Goal: Information Seeking & Learning: Check status

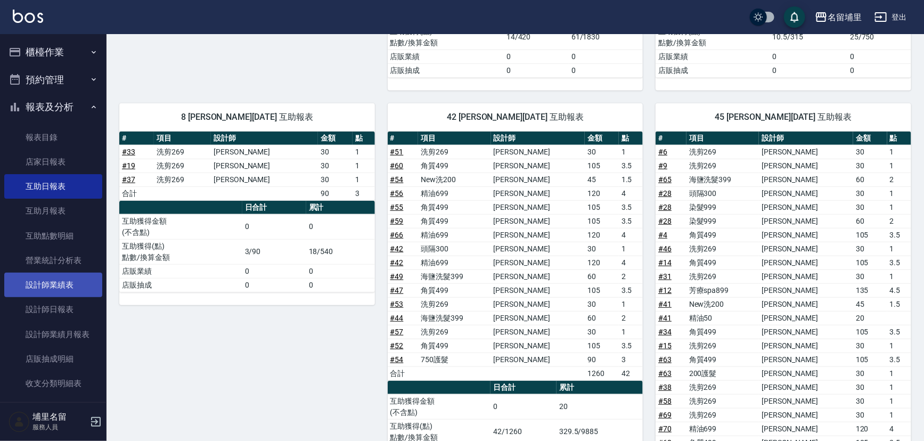
scroll to position [193, 0]
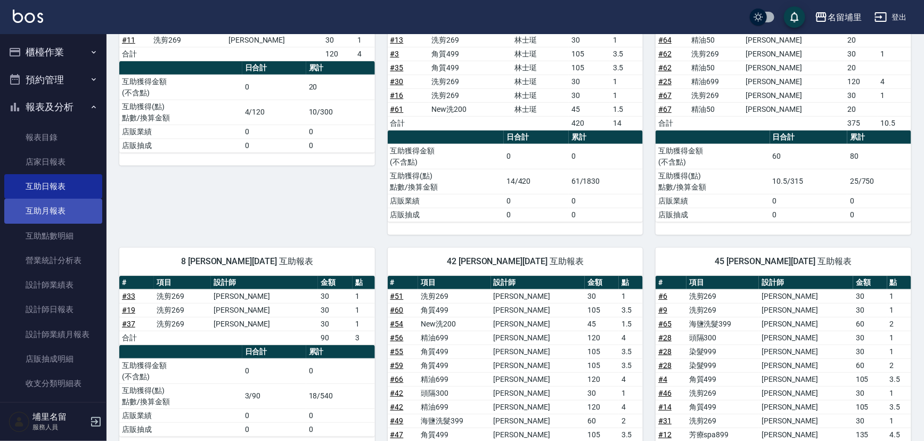
click at [46, 208] on link "互助月報表" at bounding box center [53, 211] width 98 height 24
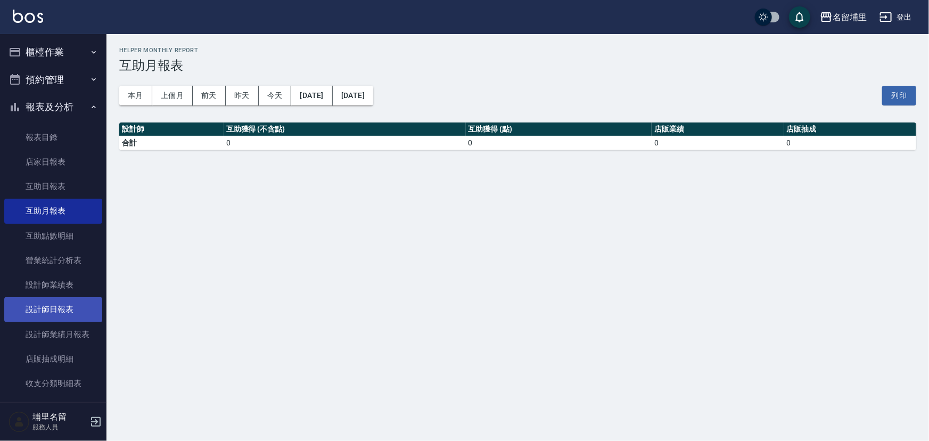
click at [56, 307] on link "設計師日報表" at bounding box center [53, 309] width 98 height 24
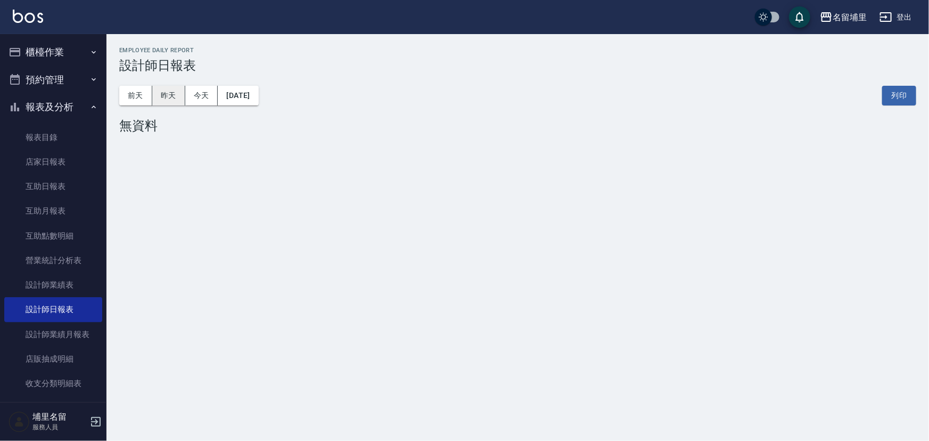
click at [161, 93] on button "昨天" at bounding box center [168, 96] width 33 height 20
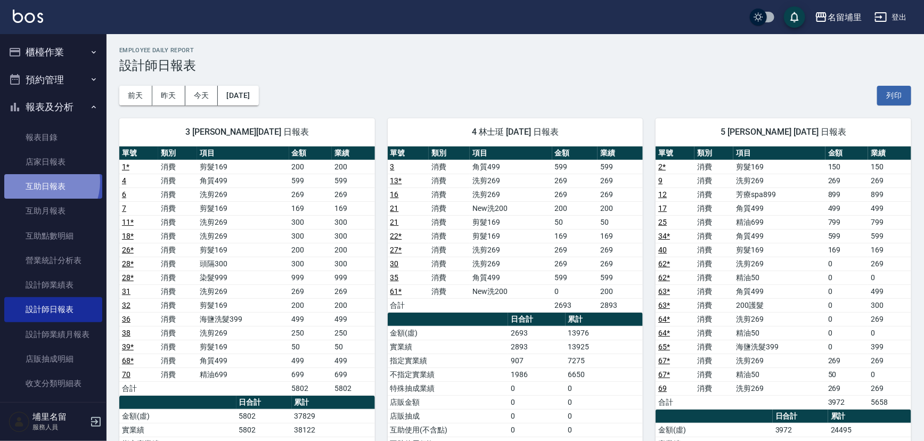
click at [39, 182] on link "互助日報表" at bounding box center [53, 186] width 98 height 24
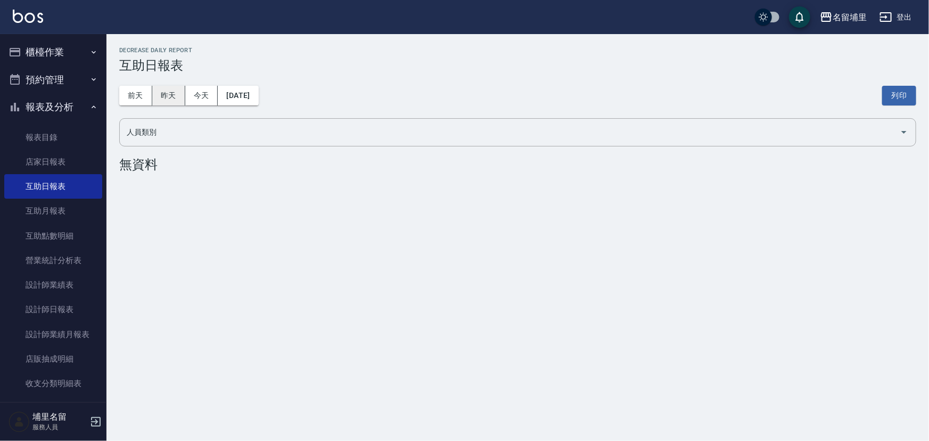
drag, startPoint x: 161, startPoint y: 84, endPoint x: 160, endPoint y: 92, distance: 8.1
click at [160, 87] on div "前天 昨天 今天 2025/08/10 列印" at bounding box center [517, 95] width 797 height 45
click at [162, 94] on button "昨天" at bounding box center [168, 96] width 33 height 20
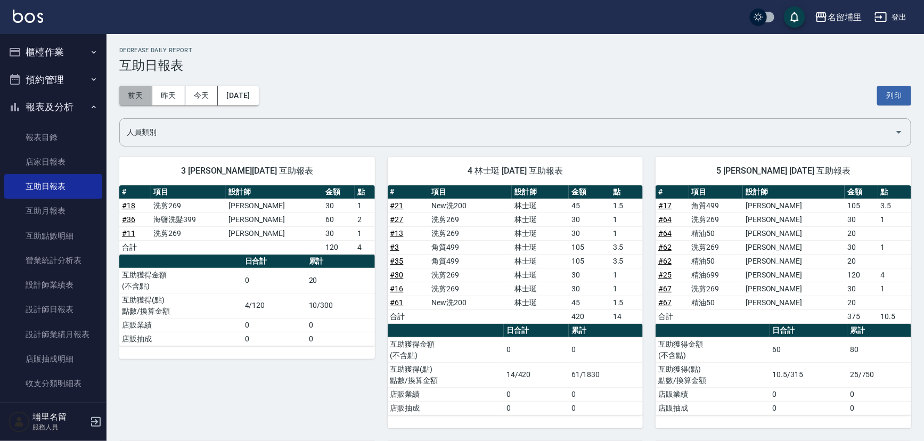
click at [127, 97] on button "前天" at bounding box center [135, 96] width 33 height 20
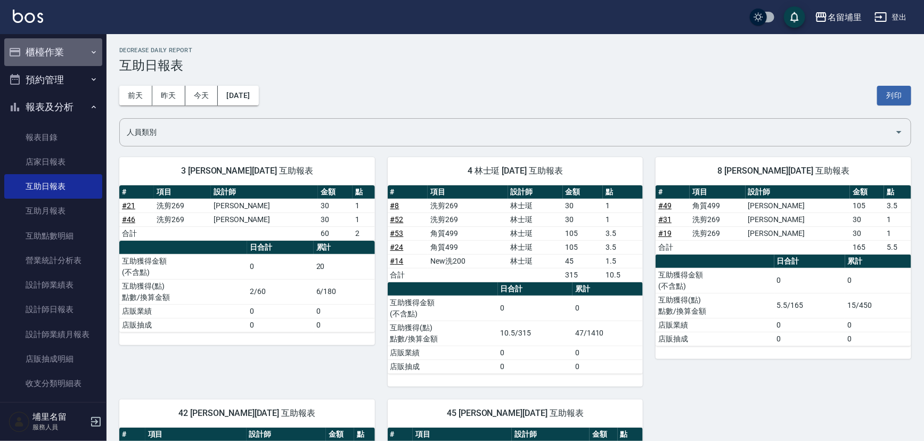
click at [69, 53] on button "櫃檯作業" at bounding box center [53, 52] width 98 height 28
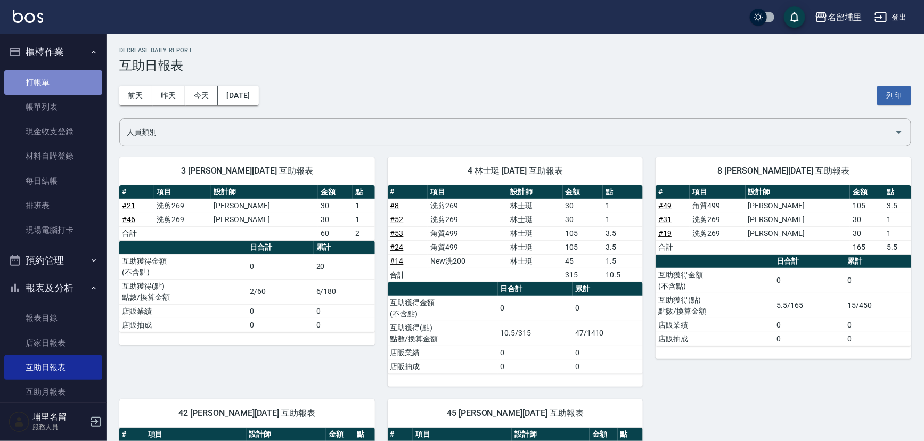
click at [69, 77] on link "打帳單" at bounding box center [53, 82] width 98 height 24
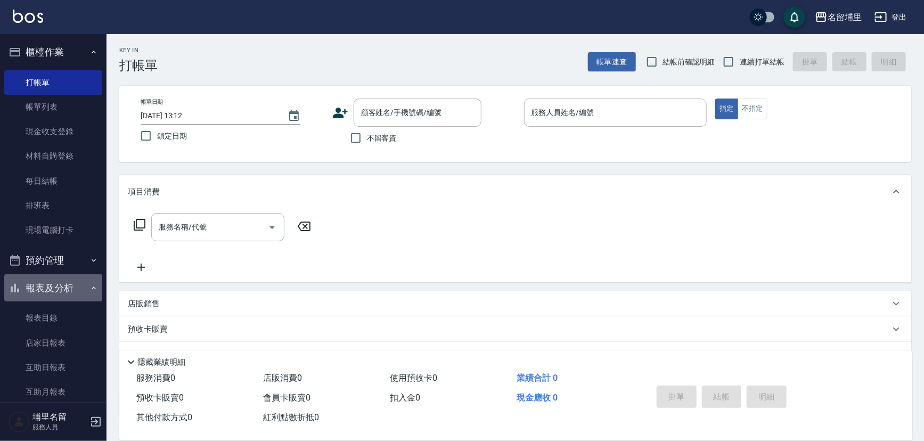
click at [89, 287] on icon "button" at bounding box center [93, 288] width 9 height 9
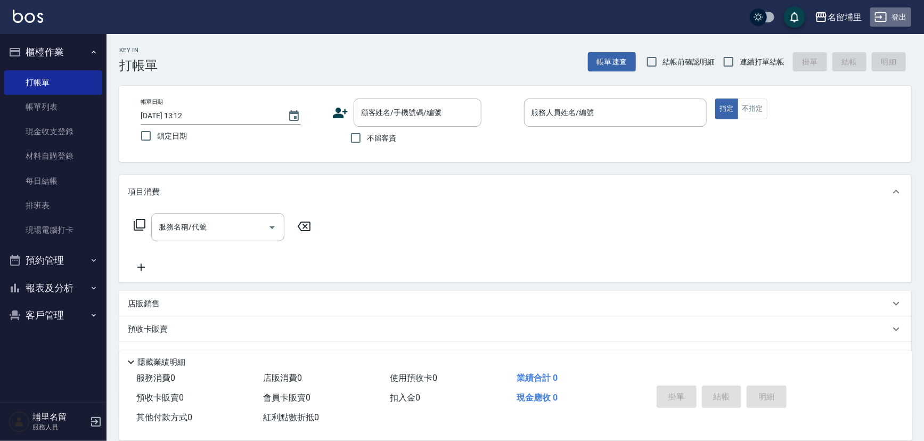
click at [875, 11] on icon "button" at bounding box center [880, 17] width 13 height 13
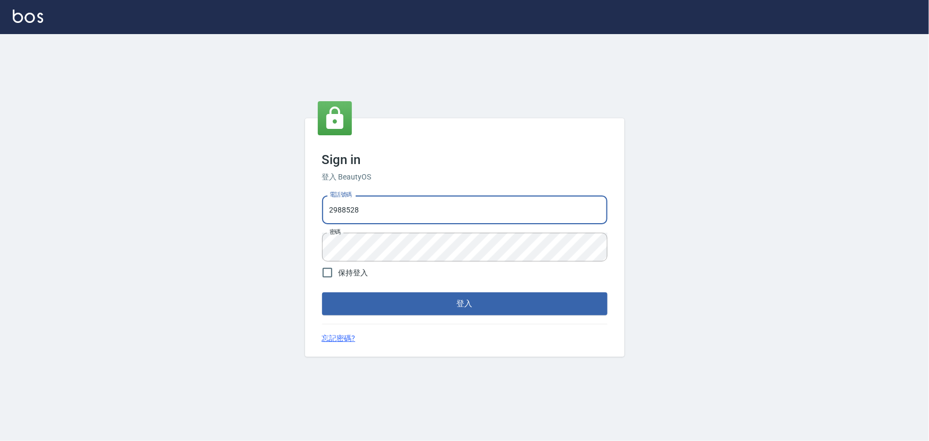
drag, startPoint x: 0, startPoint y: 0, endPoint x: 164, endPoint y: 200, distance: 258.7
click at [170, 200] on div "Sign in 登入 BeautyOS 電話號碼 2988528 電話號碼 密碼 密碼 保持登入 登入 忘記密碼?" at bounding box center [464, 237] width 929 height 407
type input "2306457"
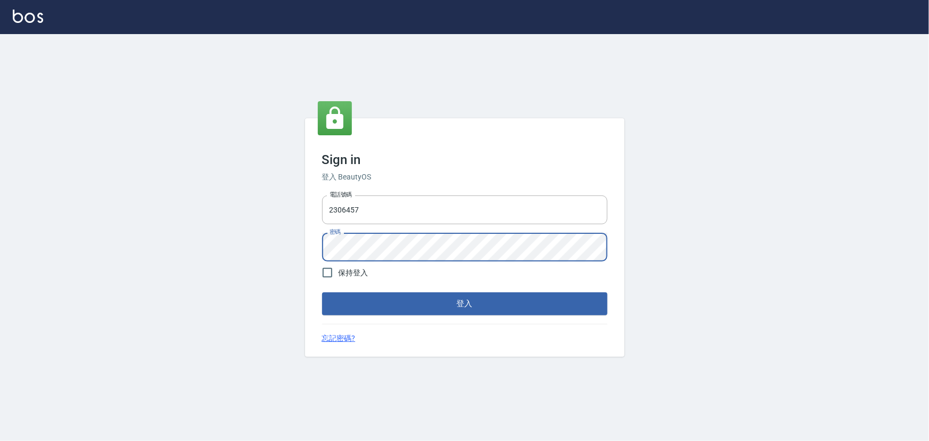
click at [285, 257] on div "Sign in 登入 BeautyOS 電話號碼 2306457 電話號碼 密碼 密碼 保持登入 登入 忘記密碼?" at bounding box center [464, 237] width 929 height 407
click at [322, 292] on button "登入" at bounding box center [464, 303] width 285 height 22
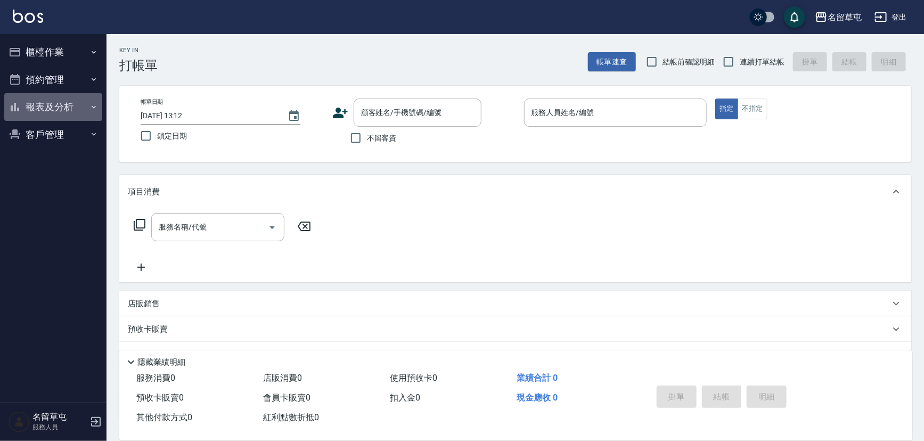
drag, startPoint x: 62, startPoint y: 109, endPoint x: 70, endPoint y: 151, distance: 43.2
click at [63, 111] on button "報表及分析" at bounding box center [53, 107] width 98 height 28
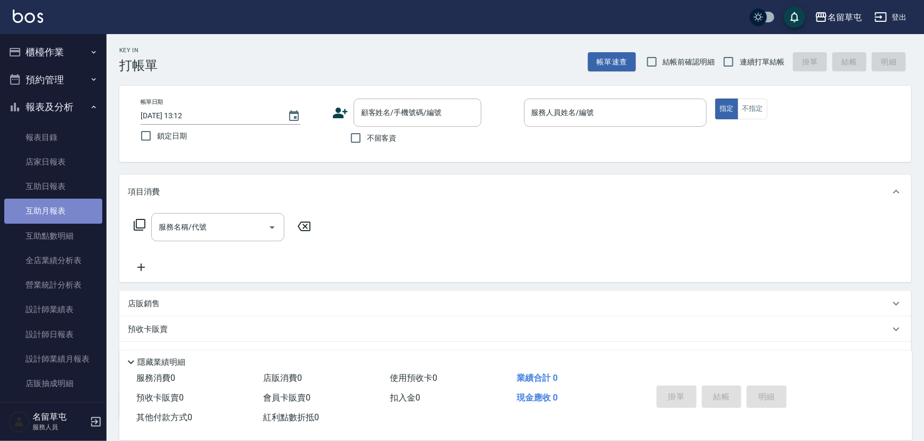
drag, startPoint x: 70, startPoint y: 206, endPoint x: 85, endPoint y: 171, distance: 37.9
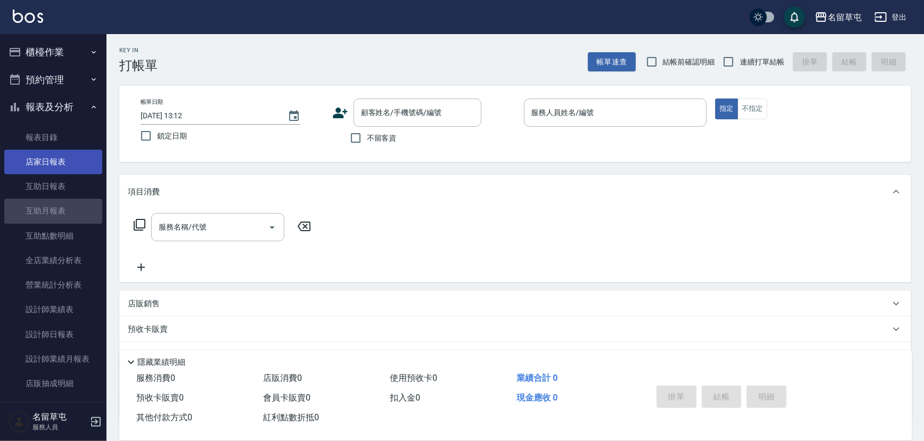
click at [70, 207] on link "互助月報表" at bounding box center [53, 211] width 98 height 24
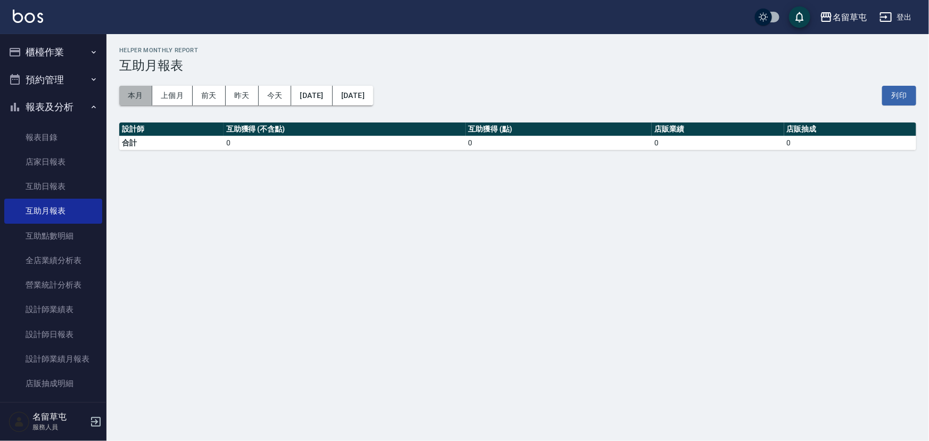
click at [142, 101] on button "本月" at bounding box center [135, 96] width 33 height 20
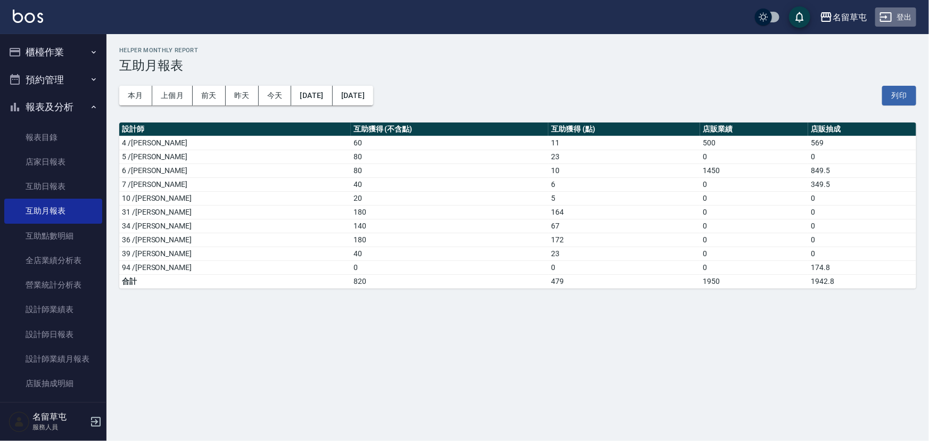
click at [888, 18] on icon "button" at bounding box center [885, 17] width 13 height 13
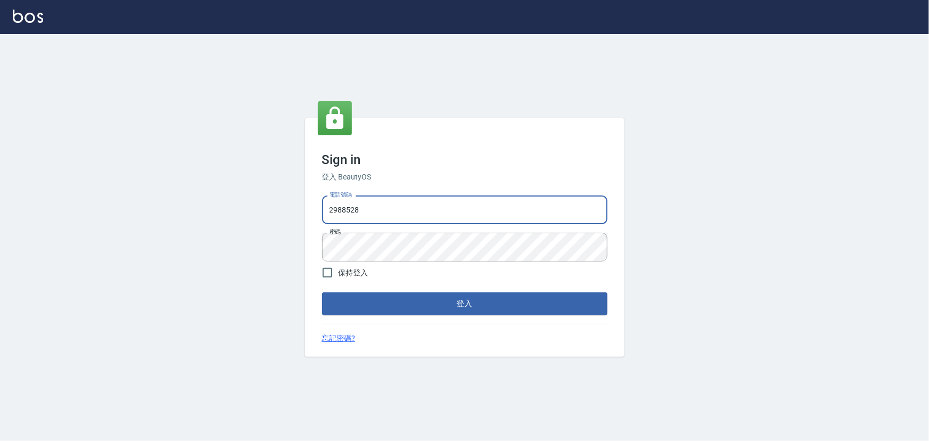
drag, startPoint x: 437, startPoint y: 201, endPoint x: 248, endPoint y: 181, distance: 190.1
click at [246, 180] on div "Sign in 登入 BeautyOS 電話號碼 2988528 電話號碼 密碼 密碼 保持登入 登入 忘記密碼?" at bounding box center [464, 237] width 929 height 407
type input "2380118"
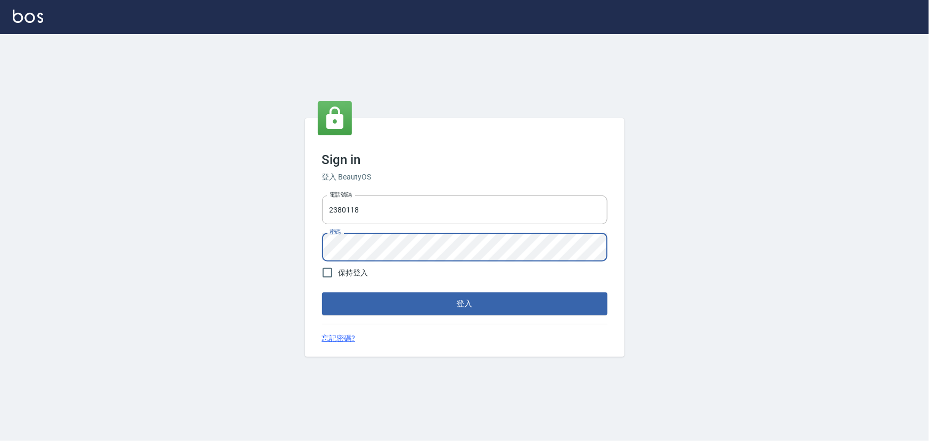
click at [281, 237] on div "Sign in 登入 BeautyOS 電話號碼 2380118 電話號碼 密碼 密碼 保持登入 登入 忘記密碼?" at bounding box center [464, 237] width 929 height 407
click at [322, 292] on button "登入" at bounding box center [464, 303] width 285 height 22
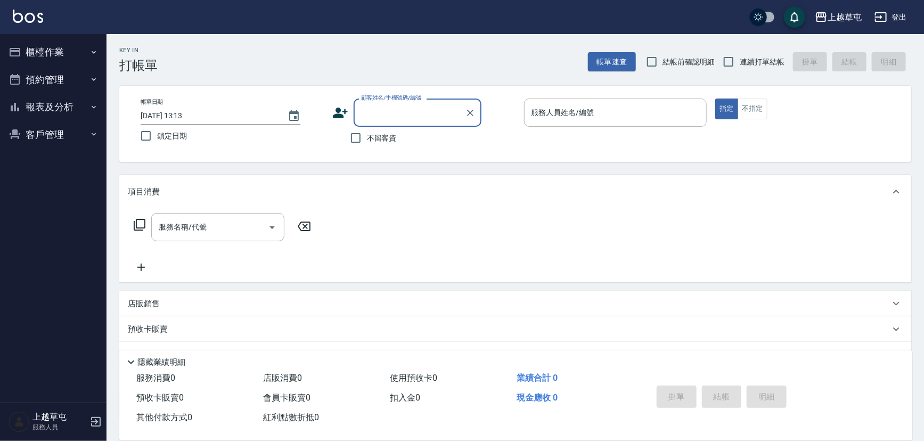
click at [87, 101] on button "報表及分析" at bounding box center [53, 107] width 98 height 28
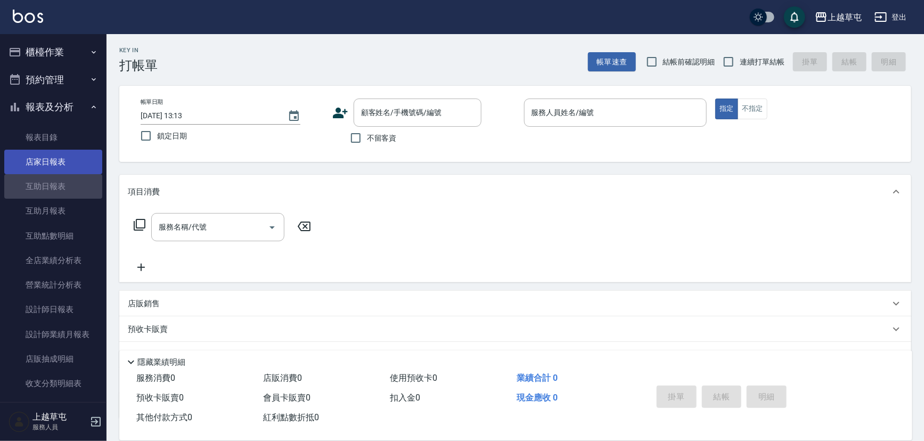
drag, startPoint x: 63, startPoint y: 187, endPoint x: 72, endPoint y: 162, distance: 26.4
click at [63, 188] on link "互助日報表" at bounding box center [53, 186] width 98 height 24
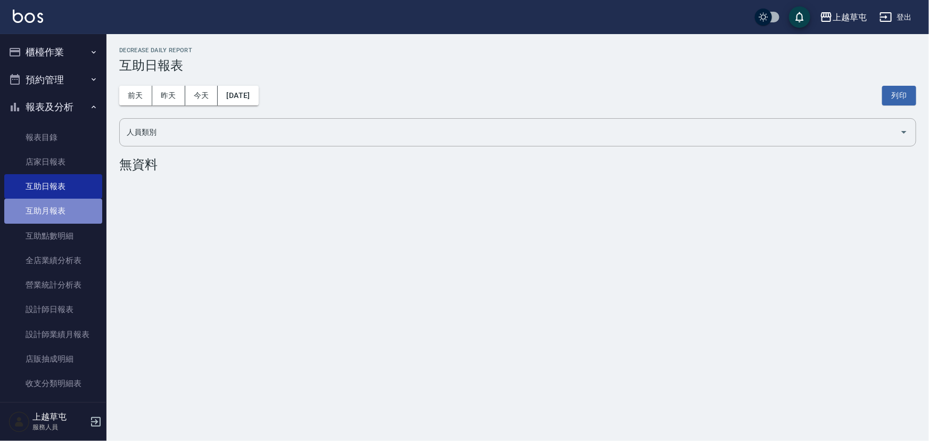
click at [83, 204] on link "互助月報表" at bounding box center [53, 211] width 98 height 24
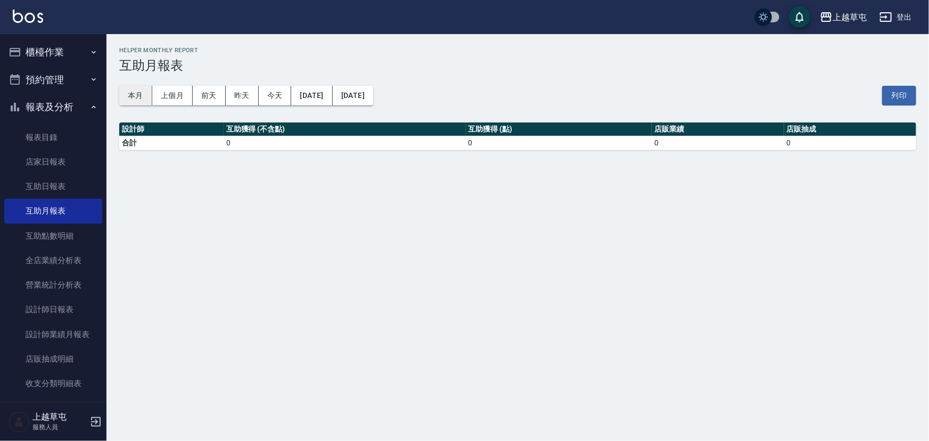
click at [131, 96] on button "本月" at bounding box center [135, 96] width 33 height 20
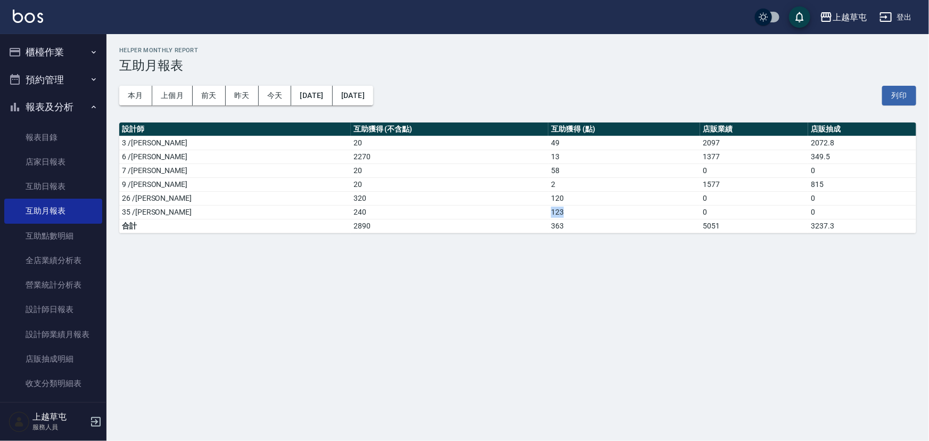
drag, startPoint x: 488, startPoint y: 215, endPoint x: 523, endPoint y: 211, distance: 35.3
click at [523, 211] on tr "35 /林彥柏 240 123 0 0" at bounding box center [517, 212] width 797 height 14
click at [548, 211] on td "123" at bounding box center [624, 212] width 152 height 14
drag, startPoint x: 479, startPoint y: 196, endPoint x: 537, endPoint y: 196, distance: 58.0
click at [537, 196] on tr "26 /陳芊驊 320 120 0 0" at bounding box center [517, 198] width 797 height 14
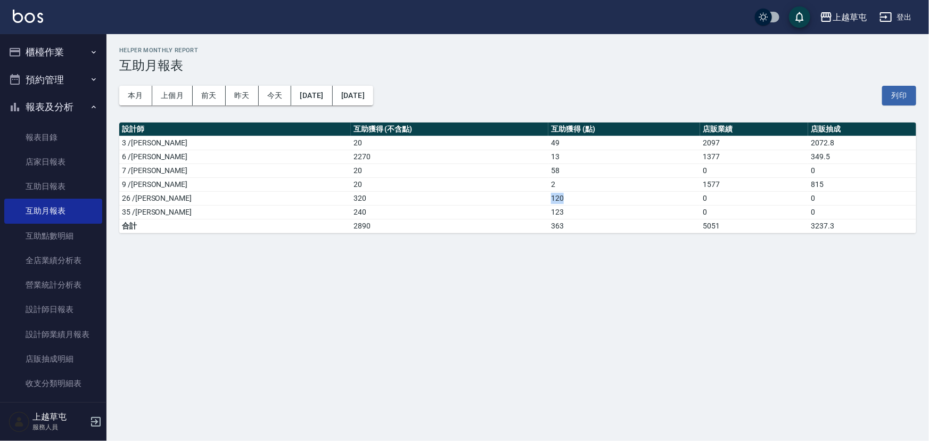
click at [548, 201] on td "120" at bounding box center [624, 198] width 152 height 14
click at [895, 11] on button "登出" at bounding box center [895, 17] width 41 height 20
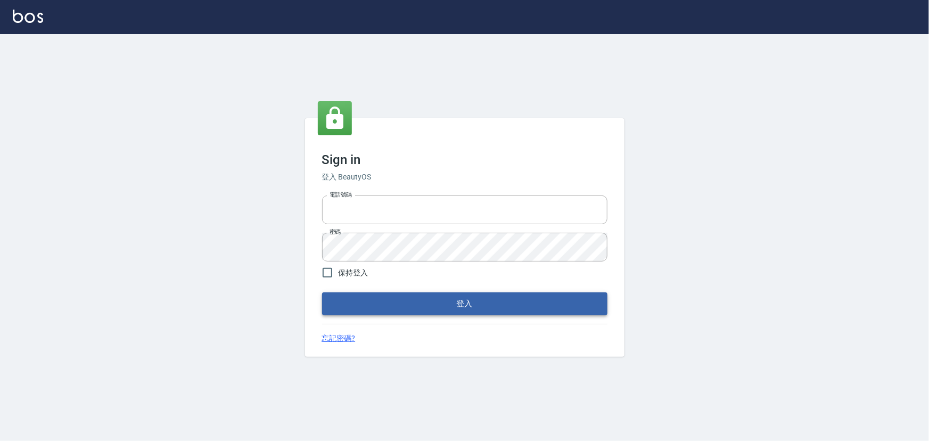
type input "2988528"
click at [482, 306] on button "登入" at bounding box center [464, 303] width 285 height 22
